Goal: Task Accomplishment & Management: Manage account settings

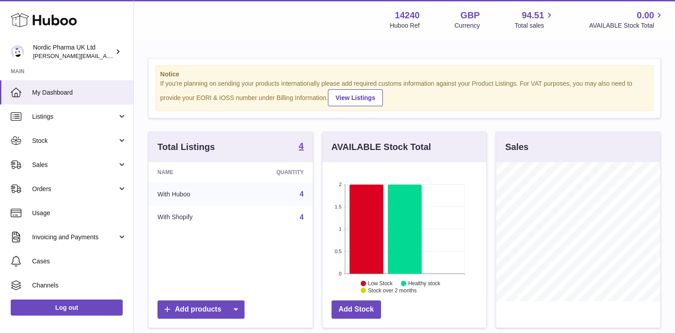
scroll to position [139, 164]
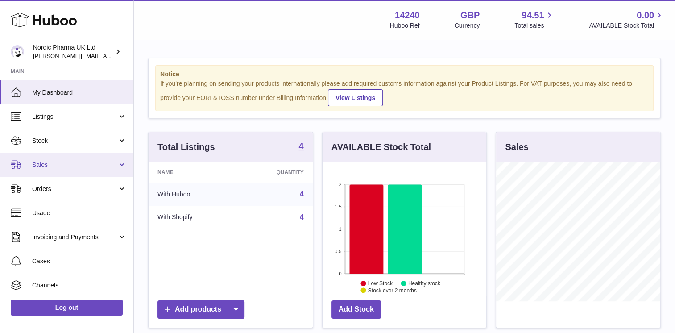
click at [109, 168] on span "Sales" at bounding box center [74, 165] width 85 height 8
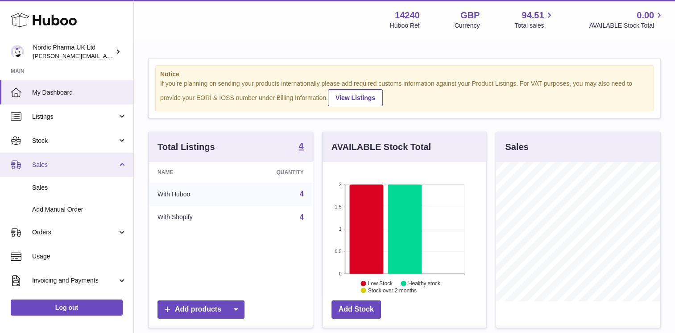
click at [114, 167] on span "Sales" at bounding box center [74, 165] width 85 height 8
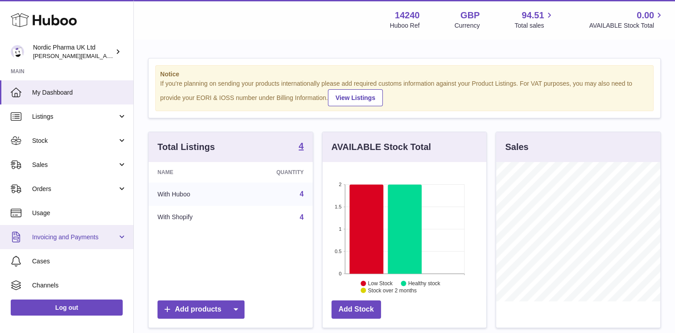
click at [109, 234] on span "Invoicing and Payments" at bounding box center [74, 237] width 85 height 8
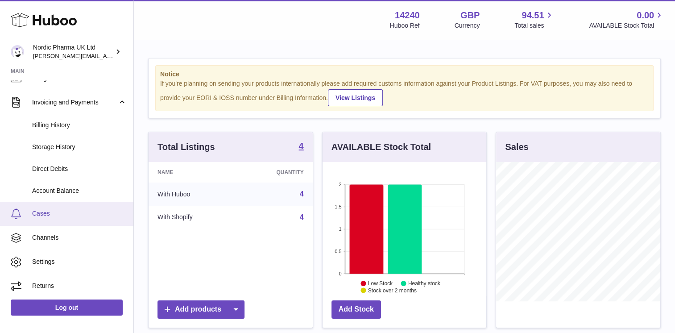
scroll to position [135, 0]
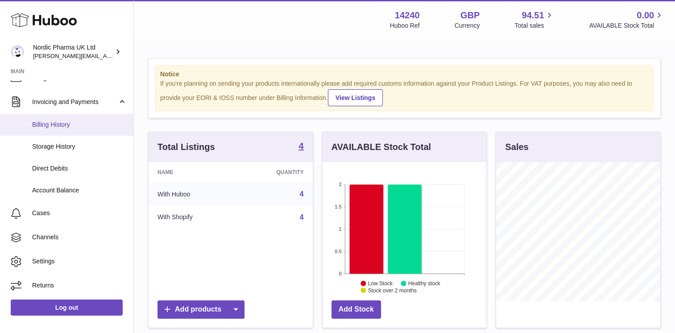
click at [66, 128] on span "Billing History" at bounding box center [79, 124] width 95 height 8
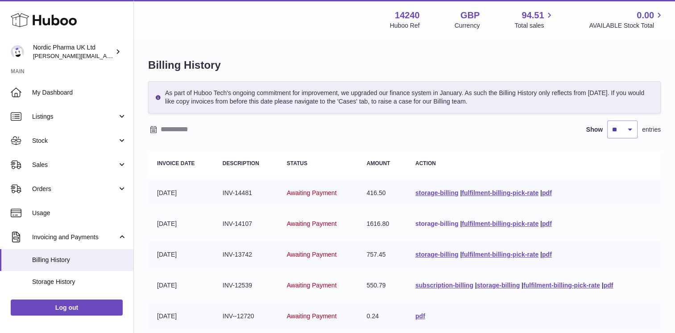
click at [427, 226] on link "storage-billing" at bounding box center [436, 223] width 43 height 7
click at [462, 223] on link "fulfilment-billing-pick-rate" at bounding box center [500, 223] width 77 height 7
click at [433, 225] on link "storage-billing" at bounding box center [436, 223] width 43 height 7
click at [433, 234] on td "storage-billing | fulfilment-billing-pick-rate | pdf" at bounding box center [533, 224] width 254 height 26
click at [551, 224] on link "pdf" at bounding box center [547, 223] width 10 height 7
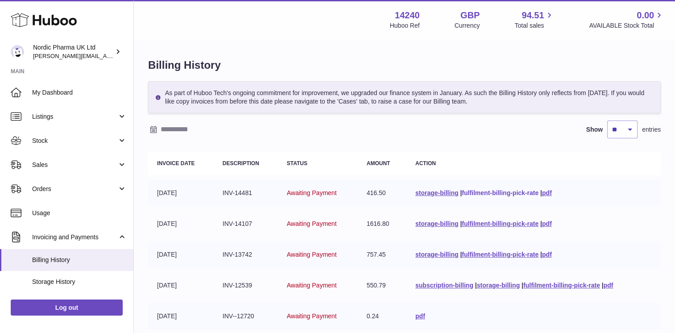
click at [481, 192] on link "fulfilment-billing-pick-rate" at bounding box center [500, 192] width 77 height 7
click at [481, 254] on link "fulfilment-billing-pick-rate" at bounding box center [500, 254] width 77 height 7
click at [451, 150] on table "Invoice Date Description Status Amount Action [DATE] INV-14481 Awaiting Payment…" at bounding box center [404, 317] width 513 height 340
click at [489, 193] on link "fulfilment-billing-pick-rate" at bounding box center [500, 192] width 77 height 7
click at [484, 190] on link "fulfilment-billing-pick-rate" at bounding box center [500, 192] width 77 height 7
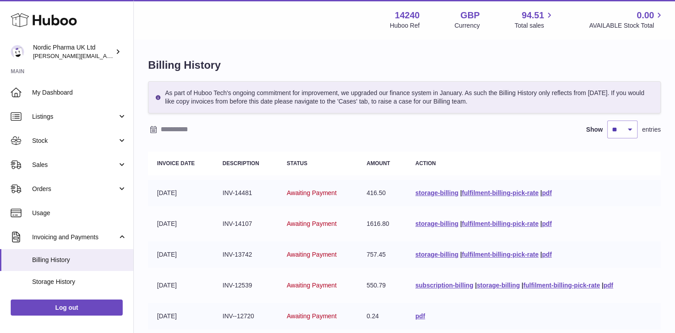
click at [385, 56] on div "Billing History As part of Huboo Tech's ongoing commitment for improvement, we …" at bounding box center [404, 284] width 541 height 488
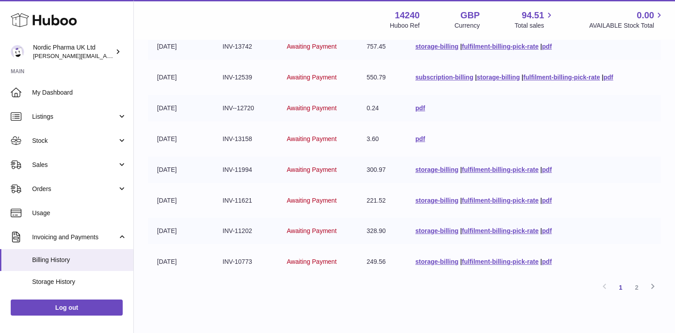
scroll to position [212, 0]
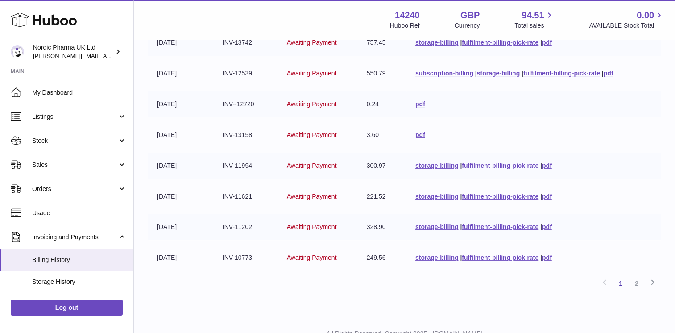
click at [483, 162] on link "fulfilment-billing-pick-rate" at bounding box center [500, 165] width 77 height 7
click at [545, 72] on link "fulfilment-billing-pick-rate" at bounding box center [561, 73] width 77 height 7
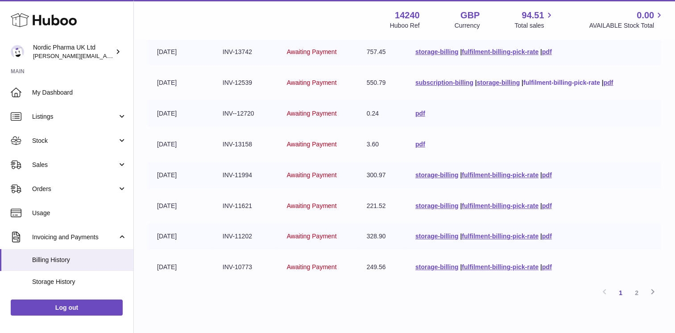
click at [541, 82] on link "fulfilment-billing-pick-rate" at bounding box center [561, 82] width 77 height 7
click at [382, 312] on div "Billing History As part of Huboo Tech's ongoing commitment for improvement, we …" at bounding box center [404, 82] width 541 height 488
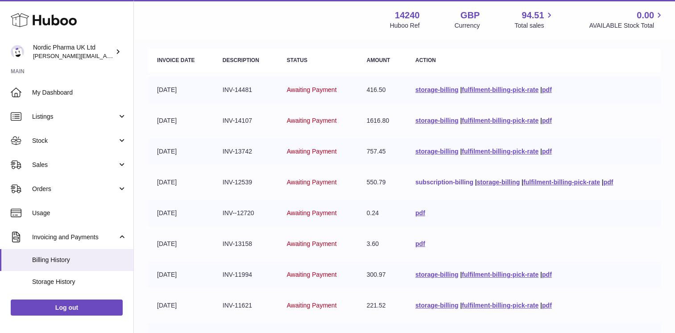
scroll to position [102, 0]
click at [439, 183] on link "subscription-billing" at bounding box center [444, 182] width 58 height 7
click at [429, 197] on table "Invoice Date Description Status Amount Action [DATE] INV-14481 Awaiting Payment…" at bounding box center [404, 215] width 513 height 340
click at [610, 183] on link "pdf" at bounding box center [609, 182] width 10 height 7
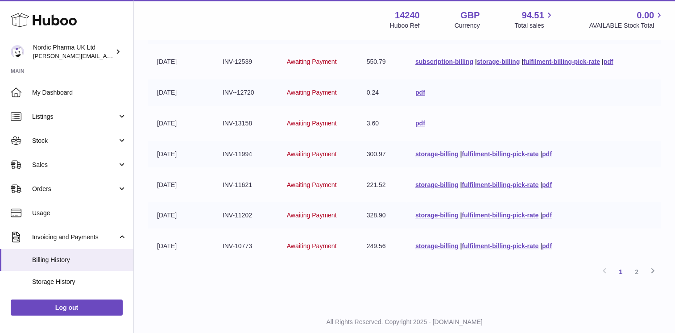
scroll to position [245, 0]
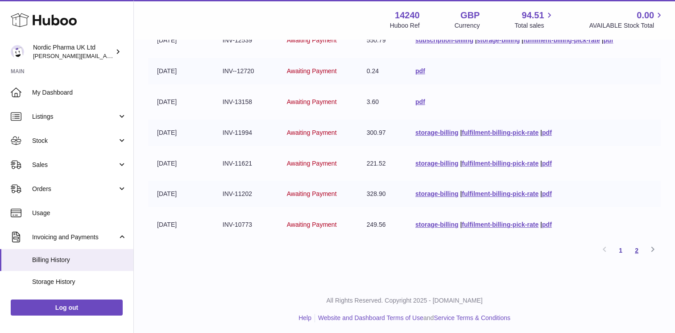
click at [637, 248] on link "2" at bounding box center [637, 250] width 16 height 16
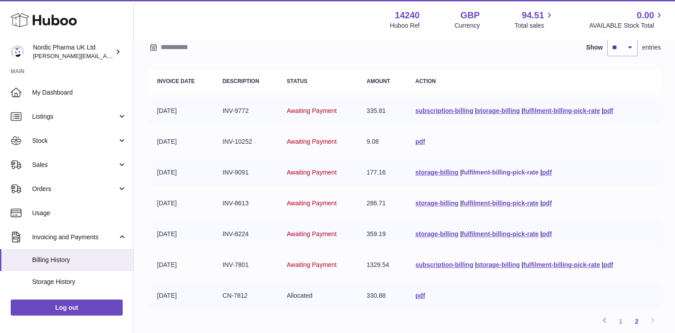
scroll to position [85, 0]
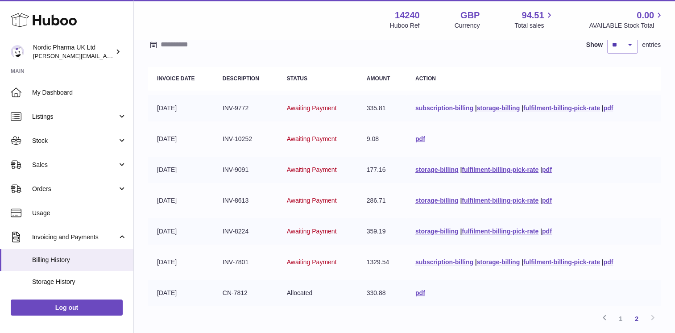
click at [444, 104] on link "subscription-billing" at bounding box center [444, 107] width 58 height 7
click at [662, 35] on div "Menu Huboo 14240 Huboo Ref GBP Currency 94.51 Total sales 0.00 AVAILABLE Stock …" at bounding box center [404, 19] width 541 height 39
